Goal: Information Seeking & Learning: Learn about a topic

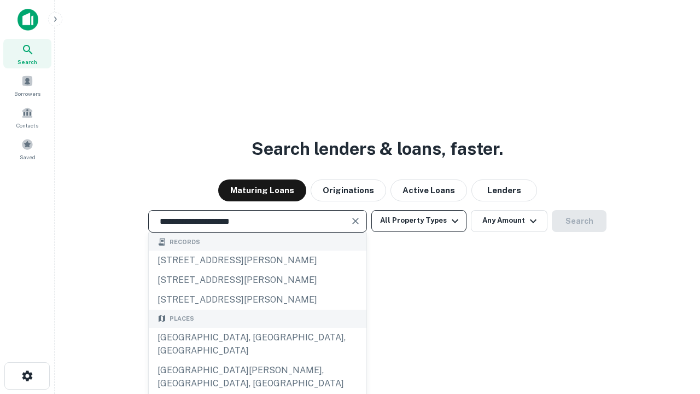
click at [257, 361] on div "[GEOGRAPHIC_DATA], [GEOGRAPHIC_DATA], [GEOGRAPHIC_DATA]" at bounding box center [258, 344] width 218 height 33
click at [419, 220] on button "All Property Types" at bounding box center [418, 221] width 95 height 22
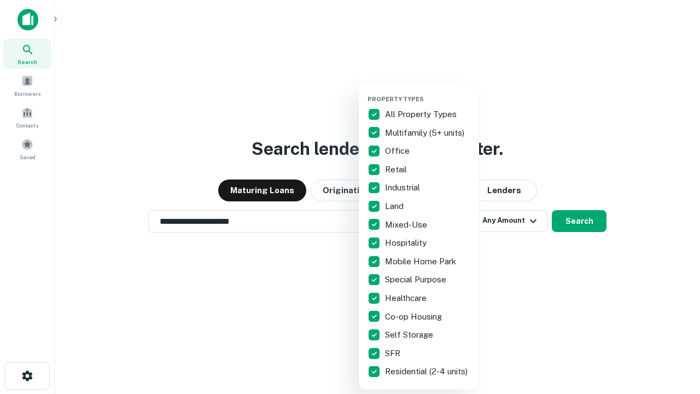
type input "**********"
click at [428, 92] on button "button" at bounding box center [428, 92] width 120 height 1
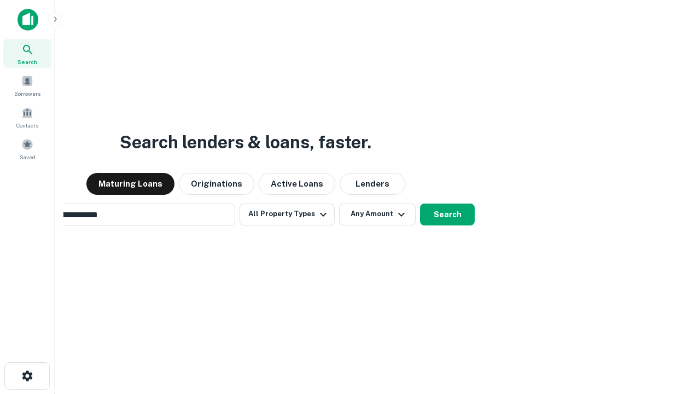
scroll to position [17, 0]
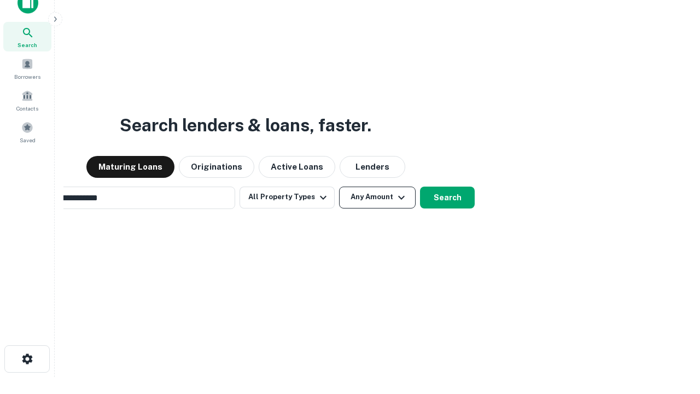
click at [339, 187] on button "Any Amount" at bounding box center [377, 198] width 77 height 22
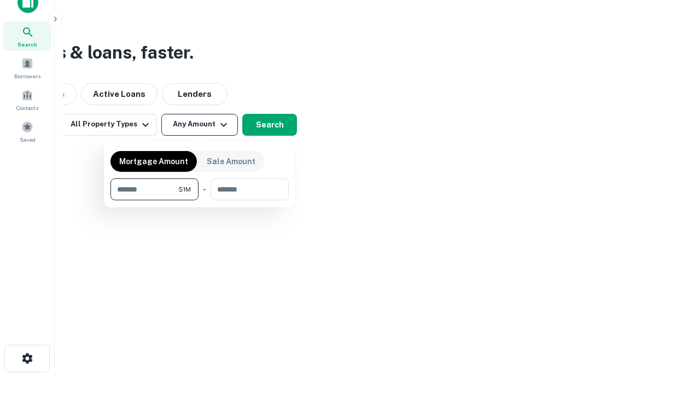
type input "*******"
click at [200, 200] on button "button" at bounding box center [200, 200] width 178 height 1
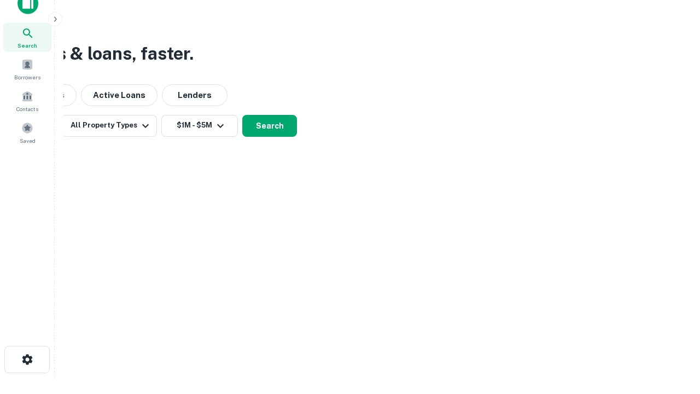
scroll to position [7, 202]
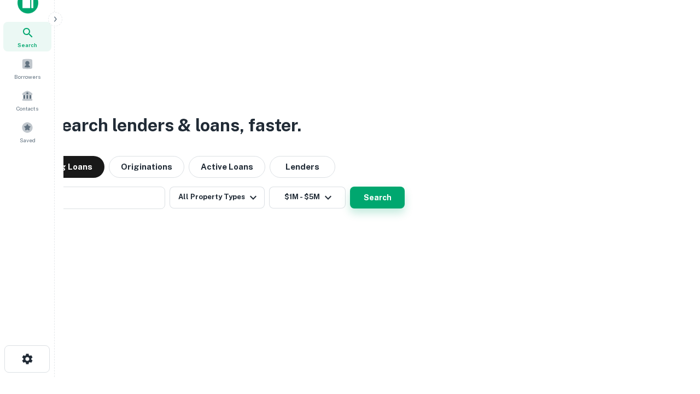
click at [350, 187] on button "Search" at bounding box center [377, 198] width 55 height 22
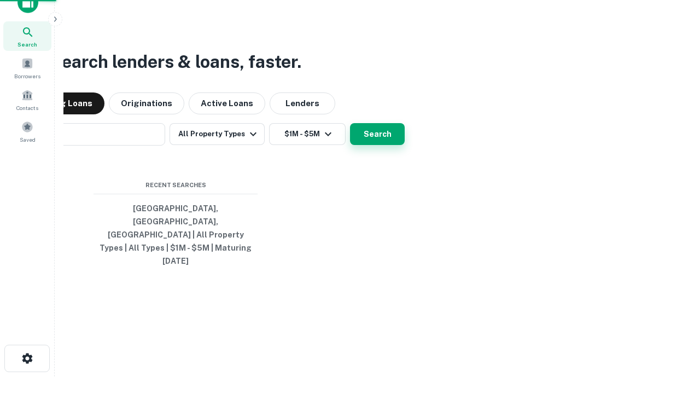
scroll to position [29, 310]
